Goal: Task Accomplishment & Management: Complete application form

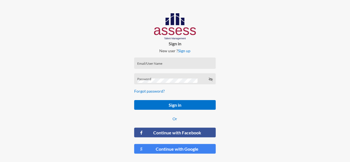
click at [182, 62] on div "Email/User Name" at bounding box center [175, 64] width 76 height 8
type input "ش"
type input "a29906041400526"
click at [134, 100] on button "Sign in" at bounding box center [174, 105] width 81 height 10
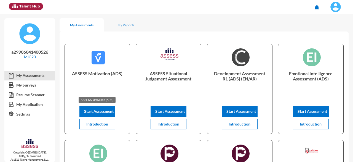
scroll to position [28, 0]
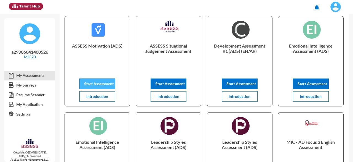
click at [96, 82] on span "Start Assessment" at bounding box center [98, 83] width 29 height 5
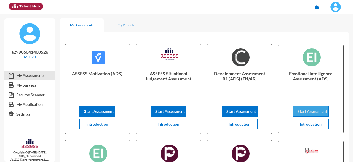
click at [311, 111] on span "Start Assessment" at bounding box center [311, 111] width 29 height 5
